Goal: Information Seeking & Learning: Learn about a topic

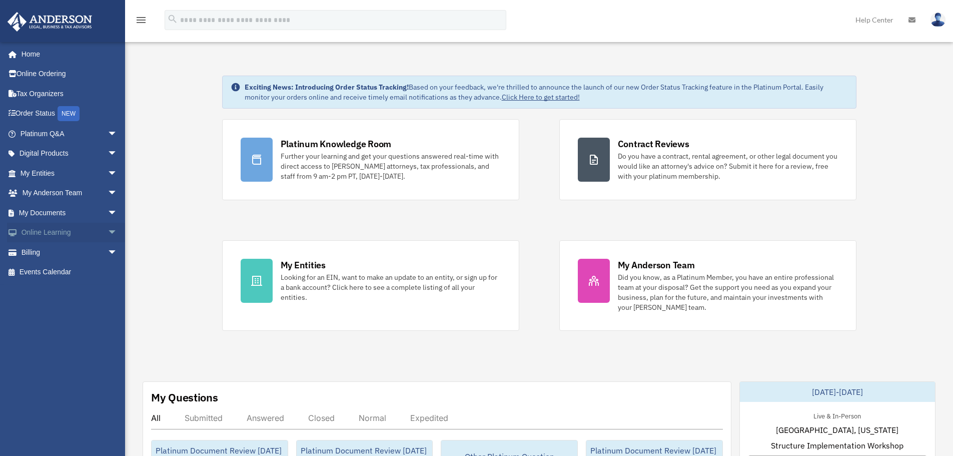
click at [108, 230] on span "arrow_drop_down" at bounding box center [118, 233] width 20 height 21
click at [61, 269] on link "Video Training" at bounding box center [73, 272] width 119 height 20
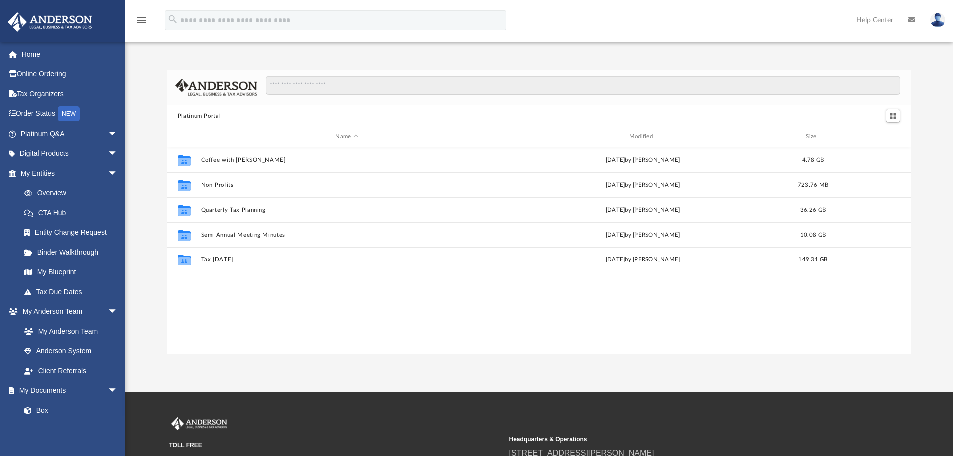
scroll to position [220, 737]
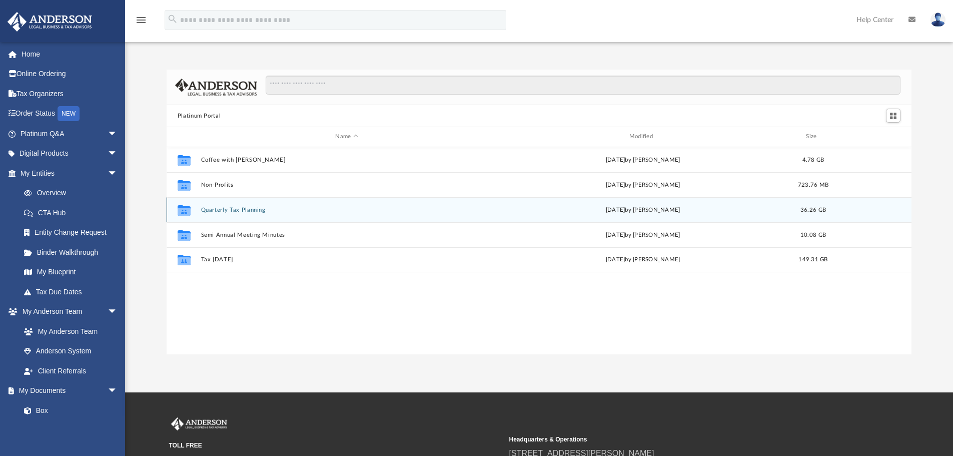
click at [239, 212] on button "Quarterly Tax Planning" at bounding box center [347, 210] width 292 height 7
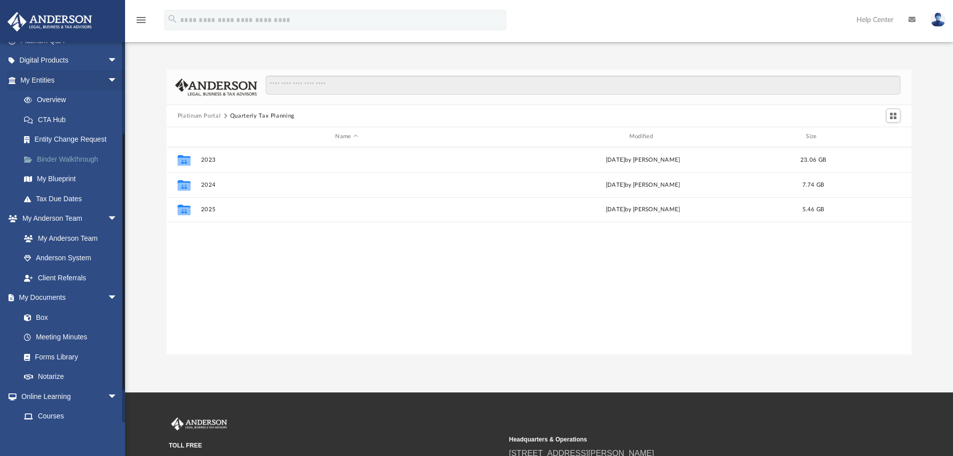
scroll to position [150, 0]
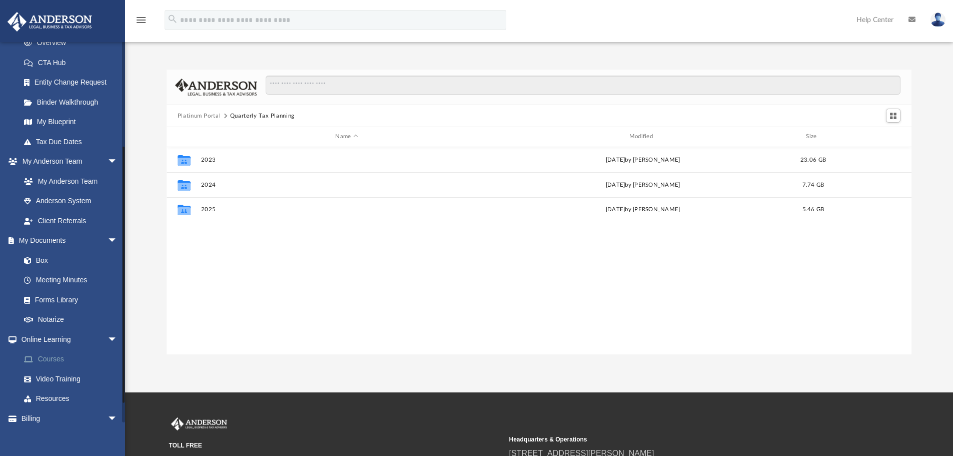
click at [48, 358] on link "Courses" at bounding box center [73, 359] width 119 height 20
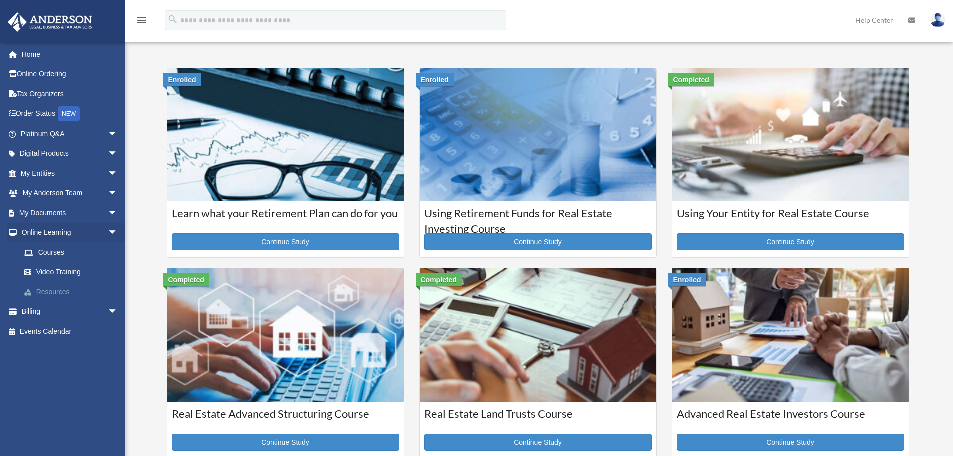
click at [56, 290] on link "Resources" at bounding box center [73, 292] width 119 height 20
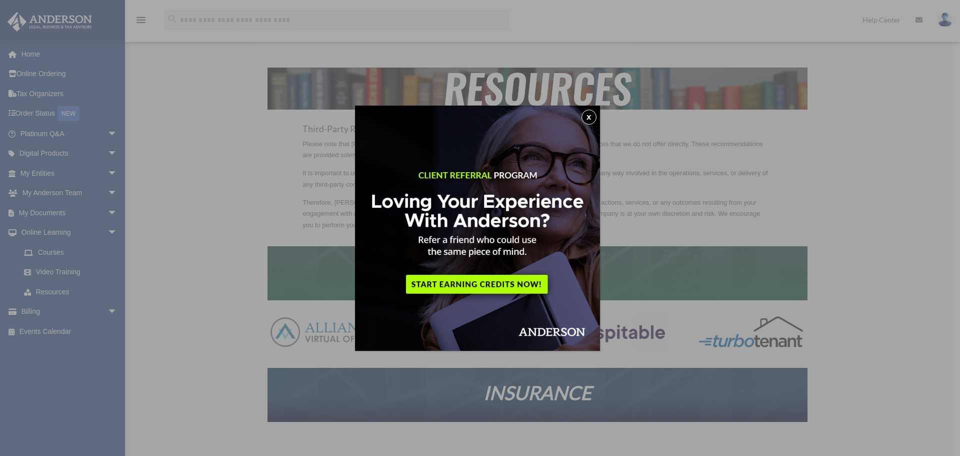
click at [589, 115] on button "x" at bounding box center [589, 117] width 15 height 15
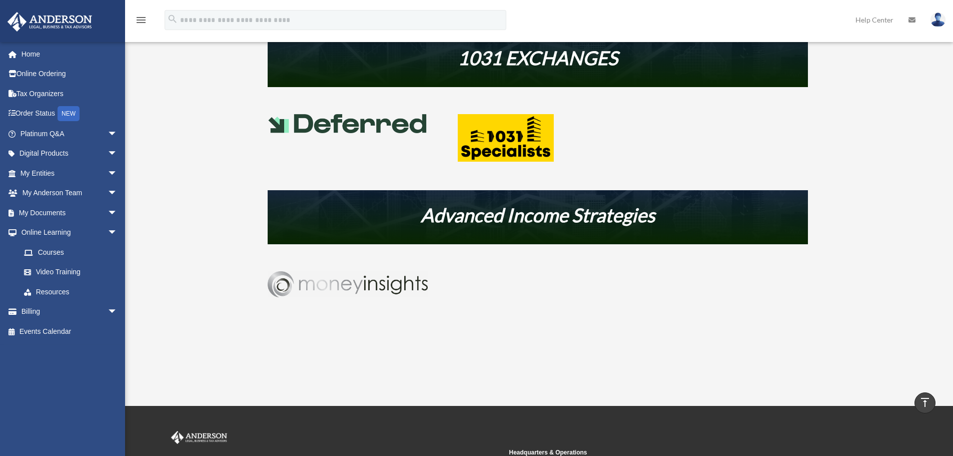
scroll to position [50, 0]
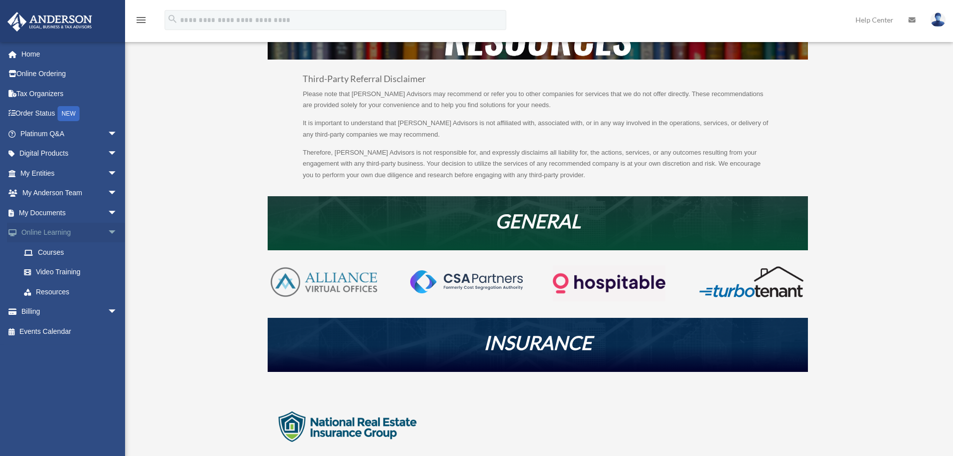
click at [39, 230] on link "Online Learning arrow_drop_down" at bounding box center [70, 233] width 126 height 20
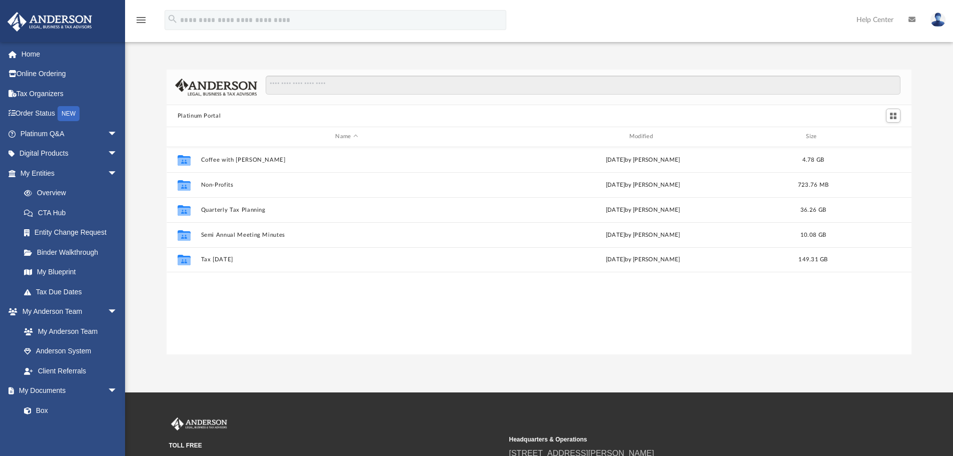
scroll to position [220, 737]
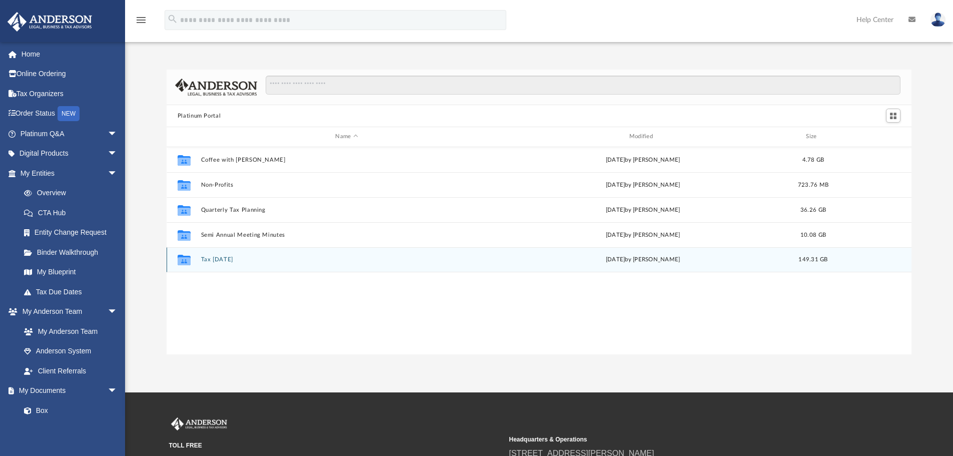
click at [201, 261] on button "Tax [DATE]" at bounding box center [347, 259] width 292 height 7
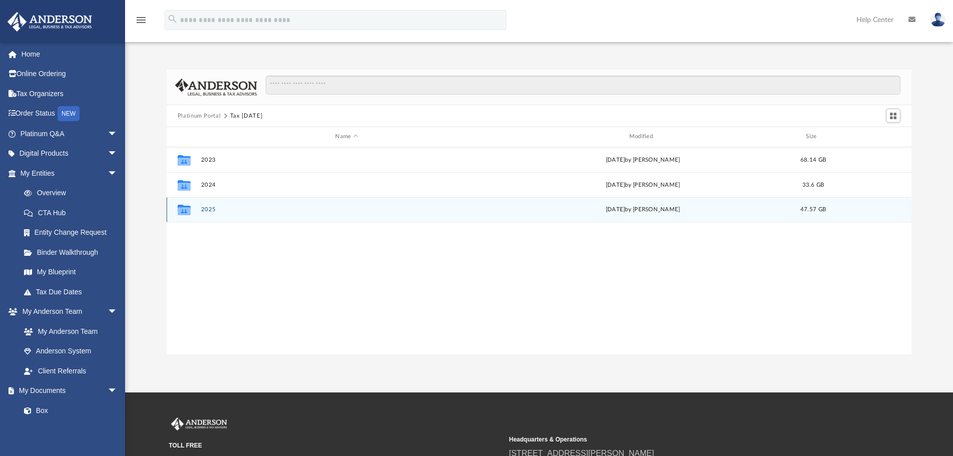
click at [215, 213] on div "Collaborated Folder 2025 [DATE] by [PERSON_NAME] 47.57 GB" at bounding box center [539, 209] width 745 height 25
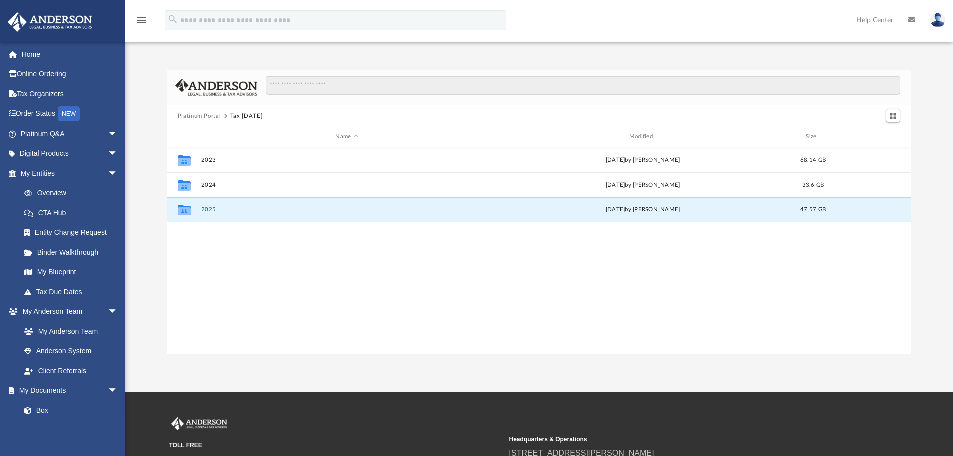
click at [179, 204] on icon "Collaborated Folder" at bounding box center [184, 210] width 16 height 16
click at [182, 206] on g "grid" at bounding box center [184, 210] width 13 height 11
click at [182, 205] on icon "grid" at bounding box center [184, 210] width 13 height 11
click at [206, 209] on button "2025" at bounding box center [347, 209] width 292 height 7
